Goal: Task Accomplishment & Management: Manage account settings

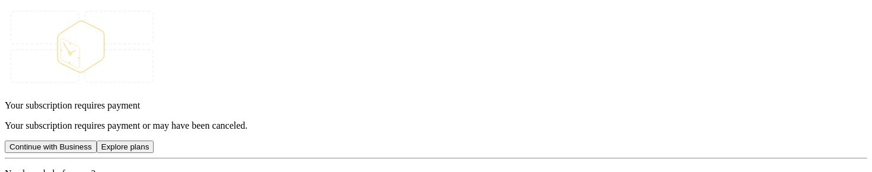
click at [296, 75] on div "Your subscription requires payment Your subscription requires payment or may ha…" at bounding box center [436, 123] width 863 height 237
